Goal: Information Seeking & Learning: Learn about a topic

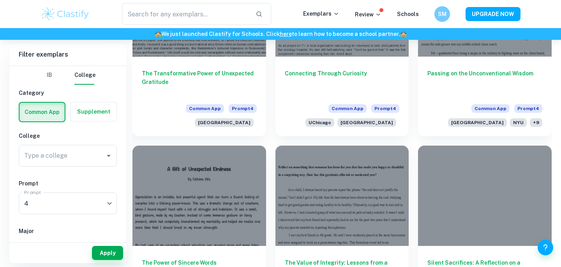
scroll to position [954, 0]
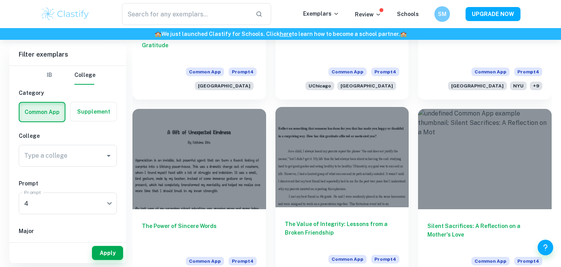
click at [314, 159] on div at bounding box center [343, 157] width 134 height 100
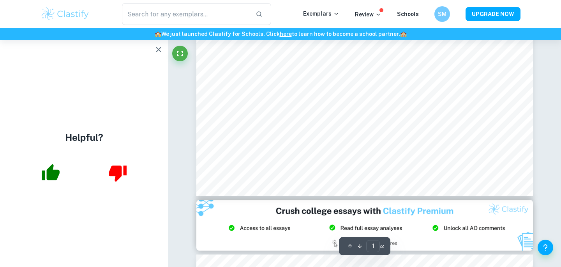
scroll to position [288, 0]
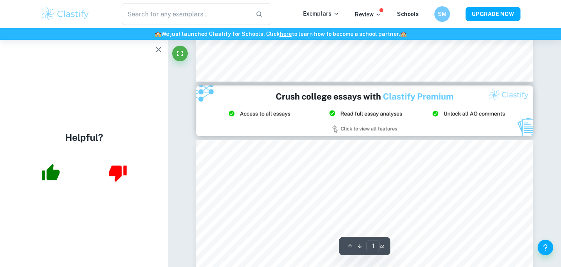
type input "2"
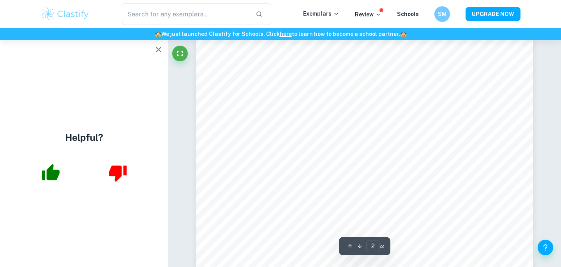
scroll to position [714, 0]
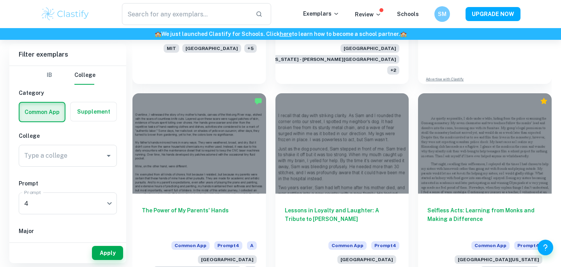
scroll to position [576, 0]
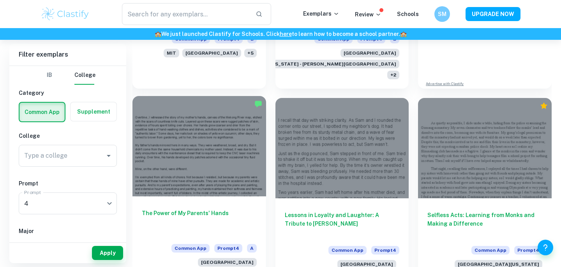
click at [207, 166] on div at bounding box center [200, 146] width 134 height 100
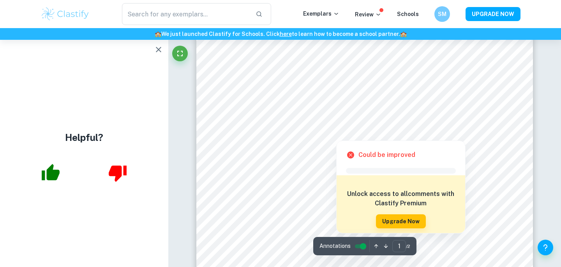
scroll to position [213, 0]
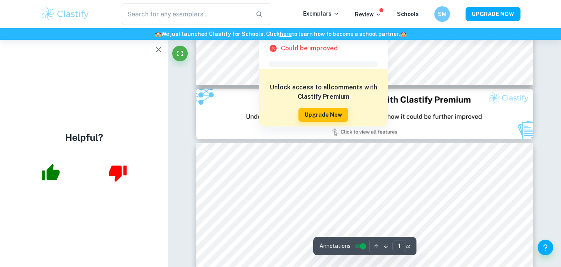
type input "2"
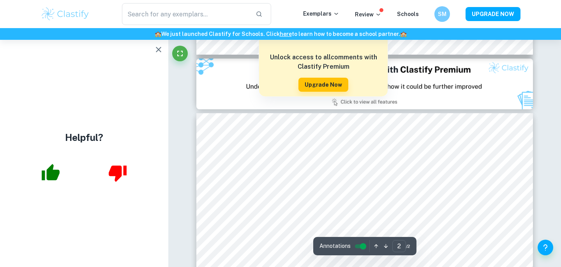
scroll to position [435, 0]
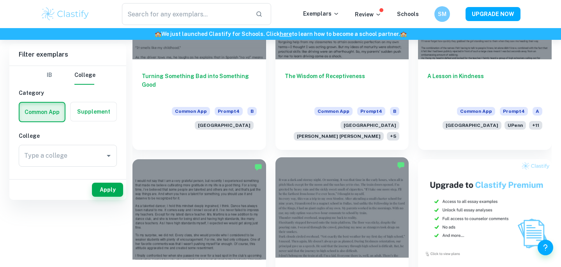
scroll to position [156, 0]
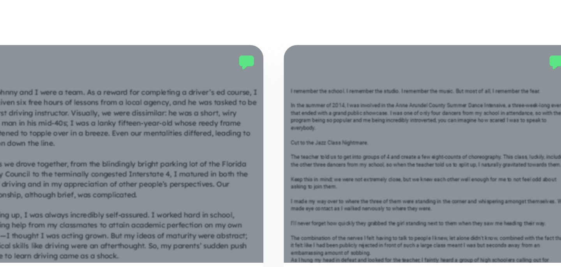
click at [478, 159] on div at bounding box center [485, 157] width 134 height 100
